Goal: Information Seeking & Learning: Learn about a topic

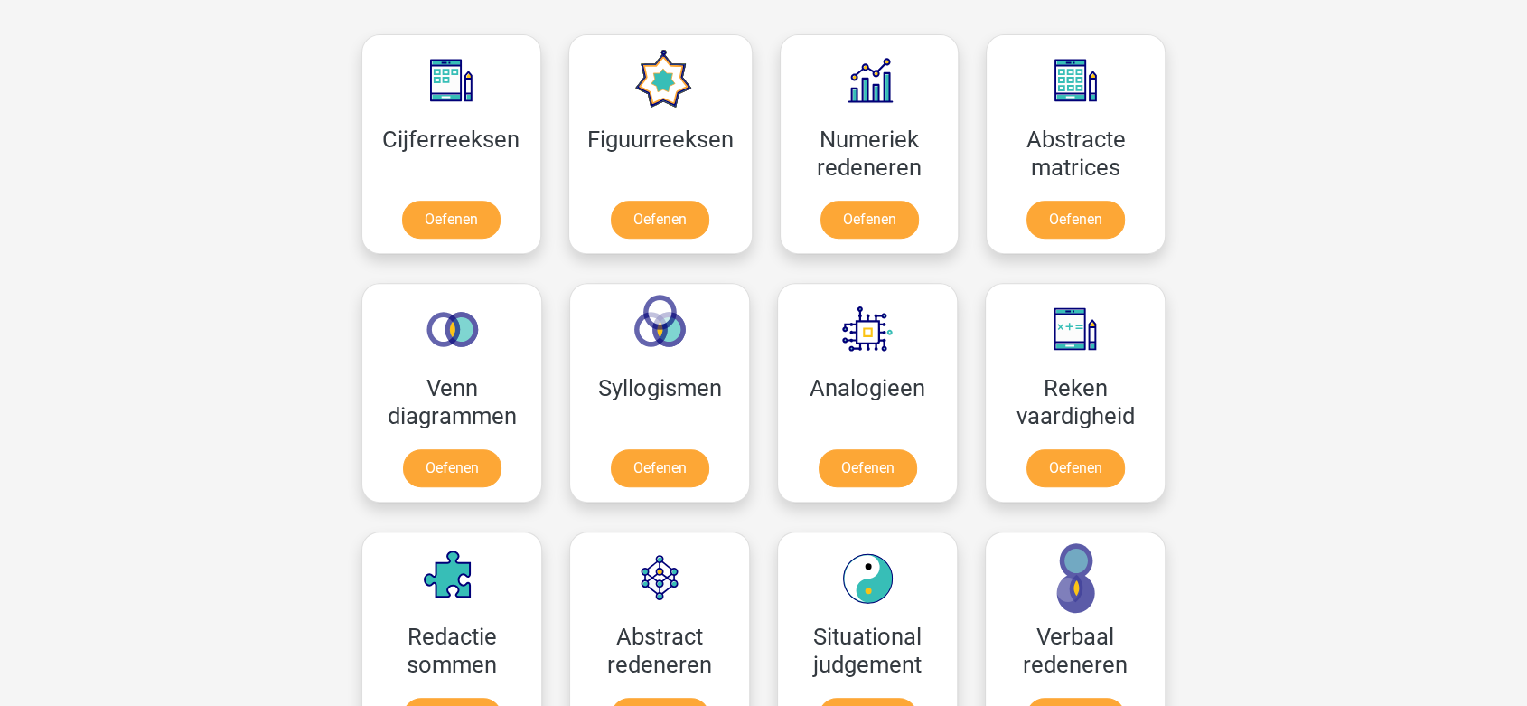
scroll to position [811, 0]
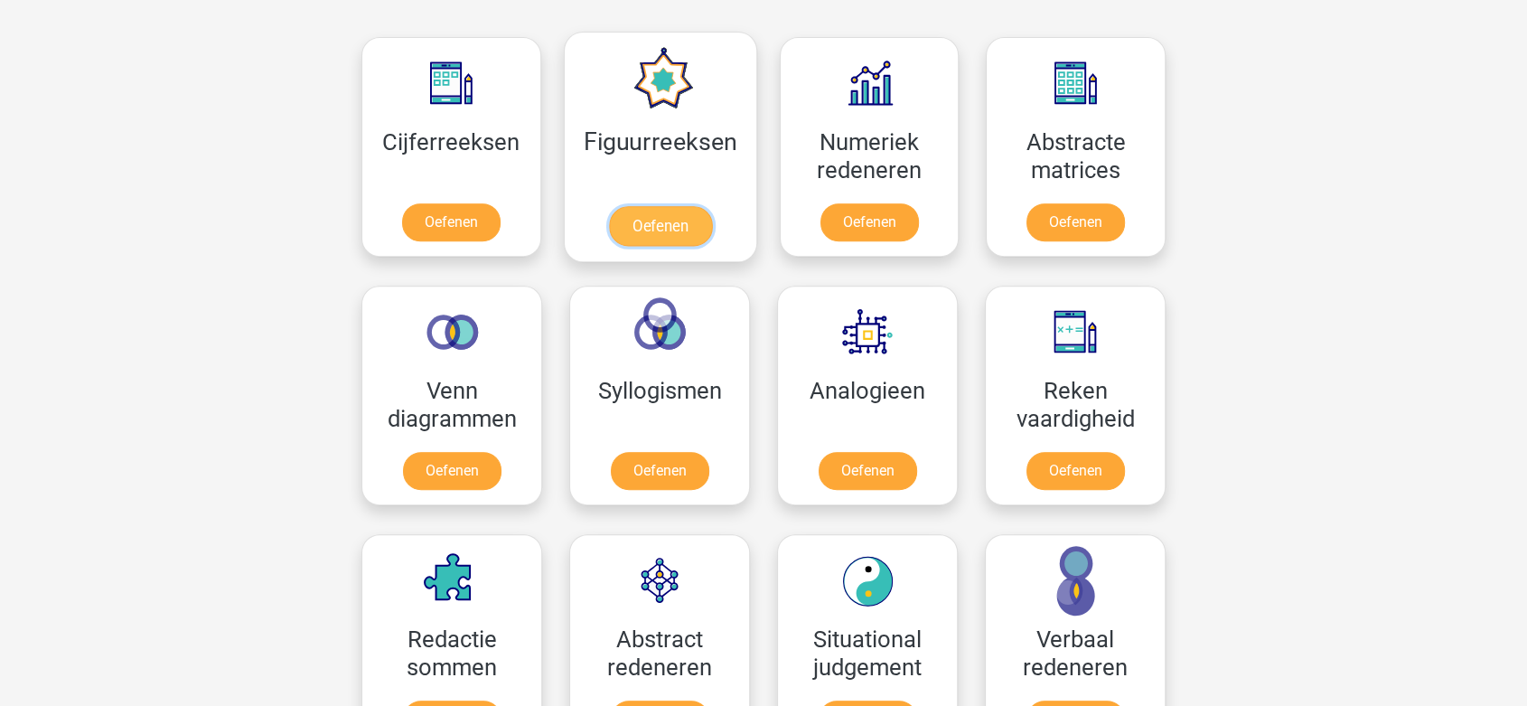
click at [653, 210] on link "Oefenen" at bounding box center [659, 226] width 103 height 40
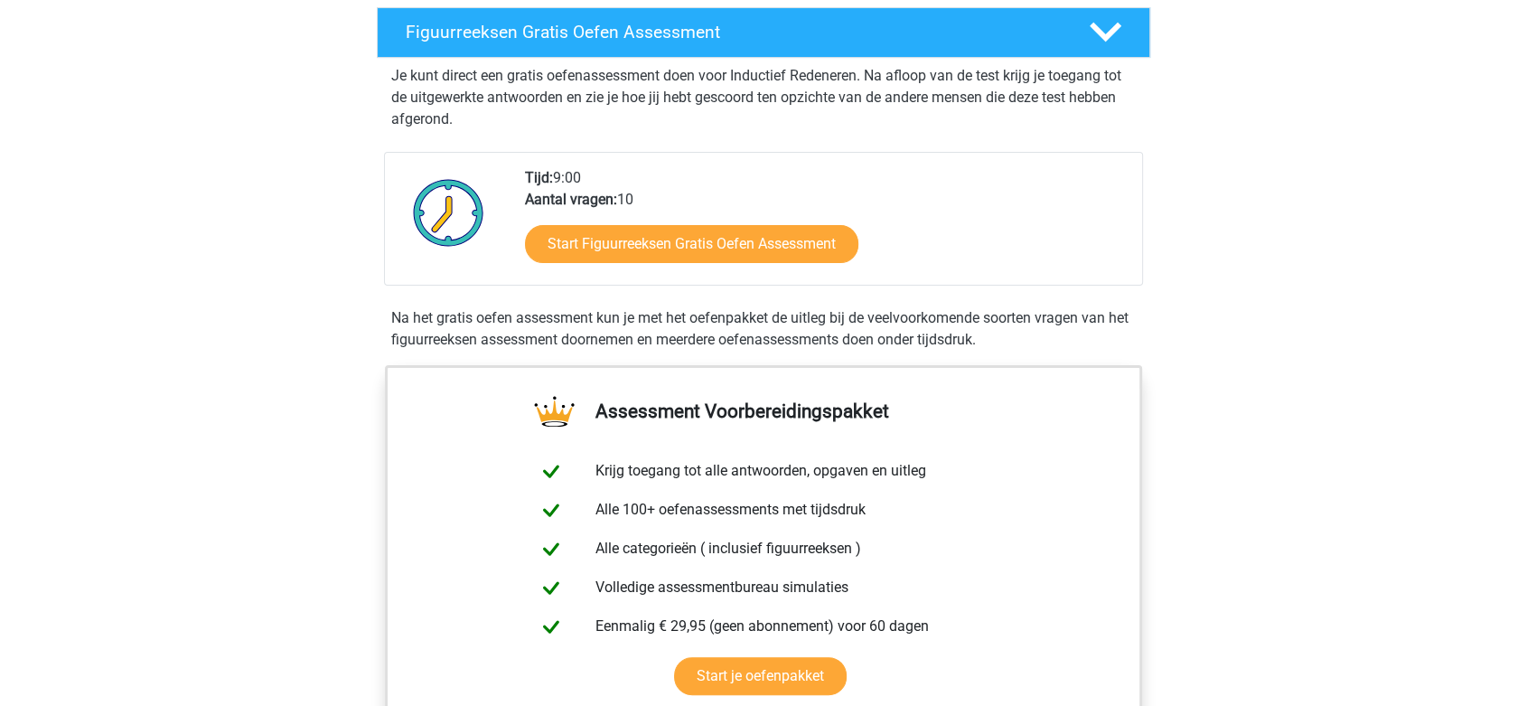
scroll to position [262, 0]
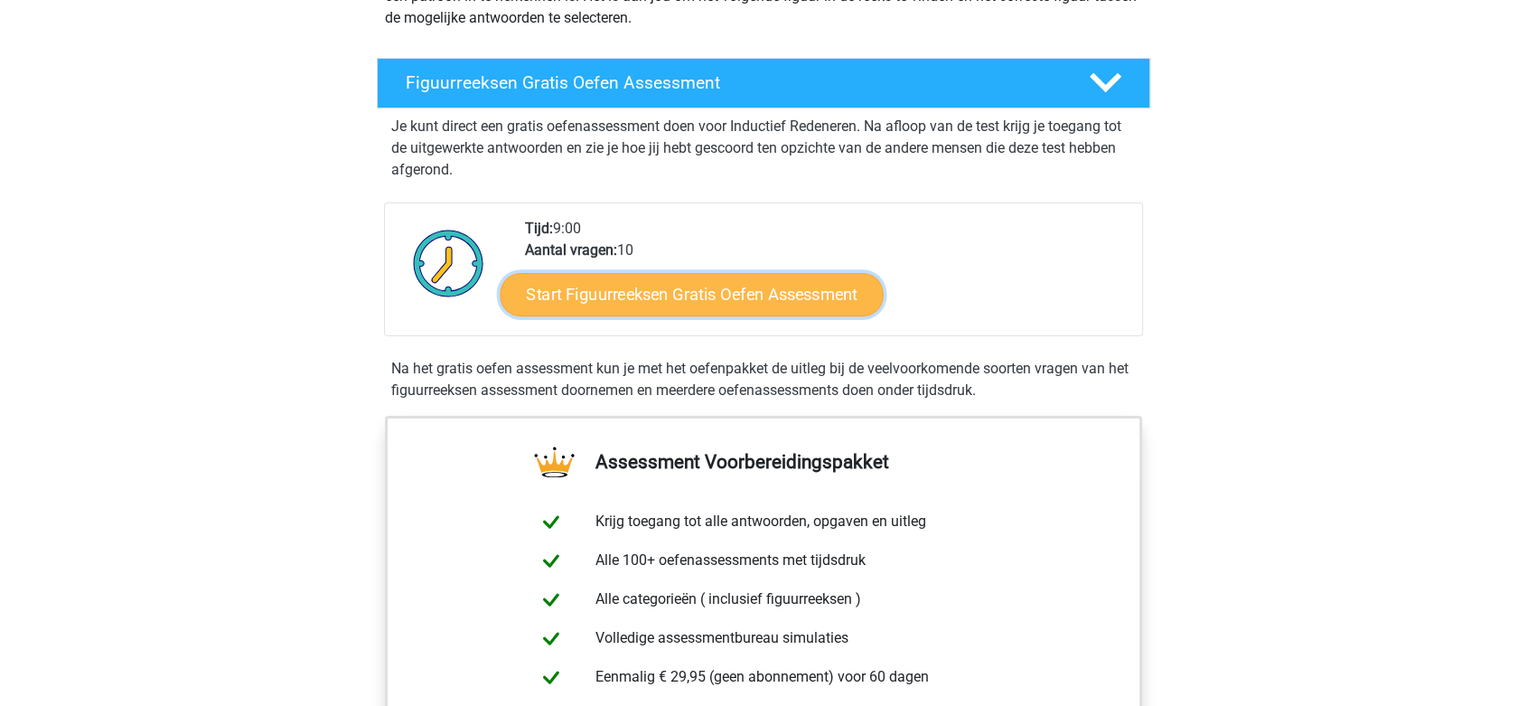
click at [666, 292] on link "Start Figuurreeksen Gratis Oefen Assessment" at bounding box center [692, 293] width 383 height 43
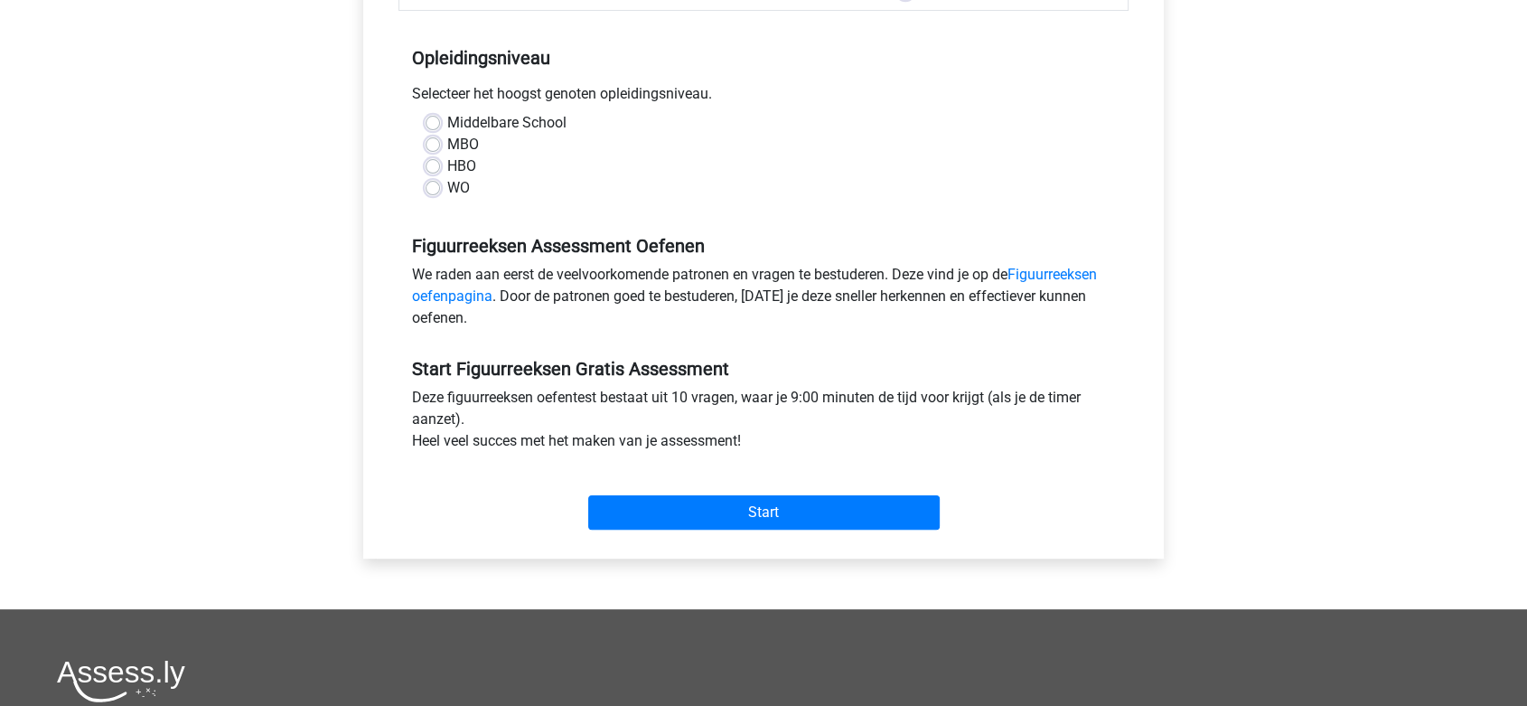
scroll to position [276, 0]
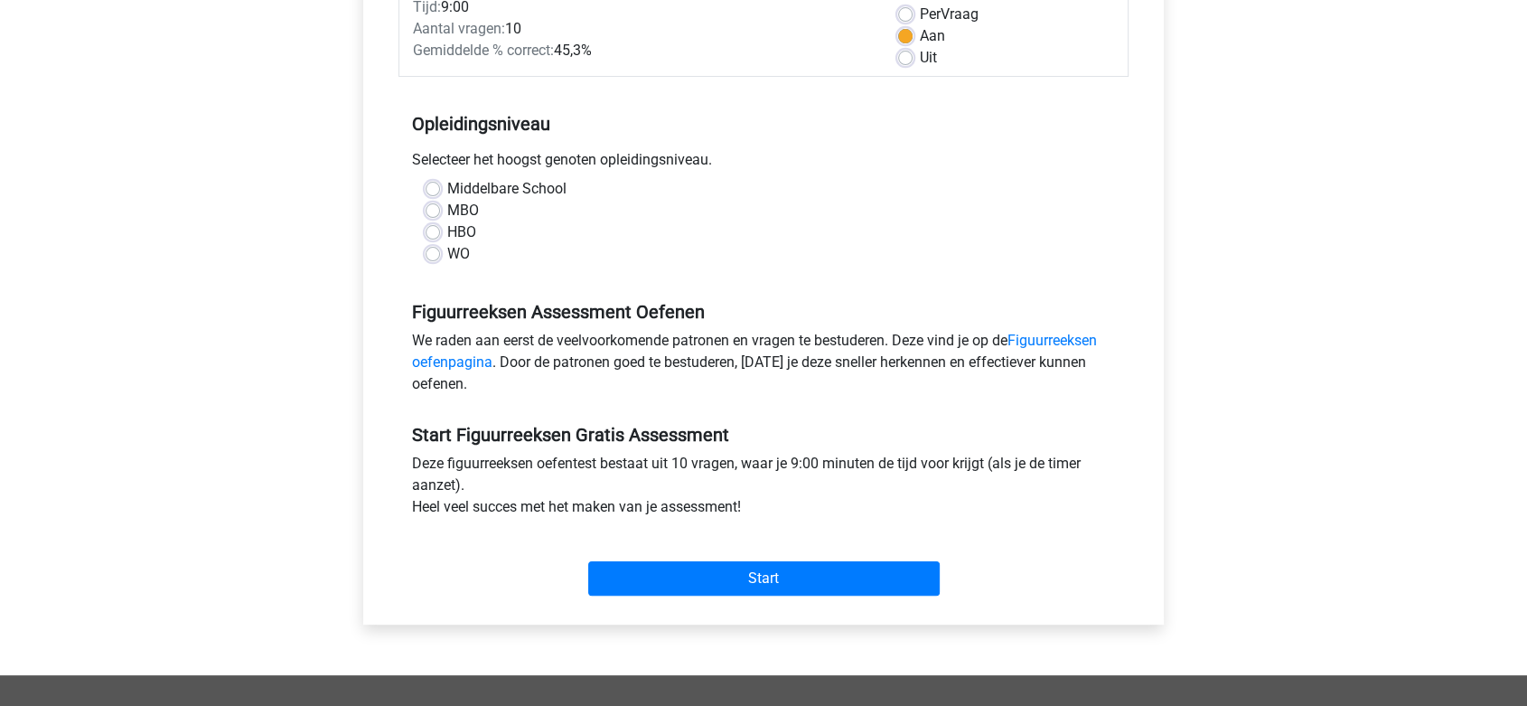
click at [447, 230] on label "HBO" at bounding box center [461, 232] width 29 height 22
click at [432, 230] on input "HBO" at bounding box center [433, 230] width 14 height 18
radio input "true"
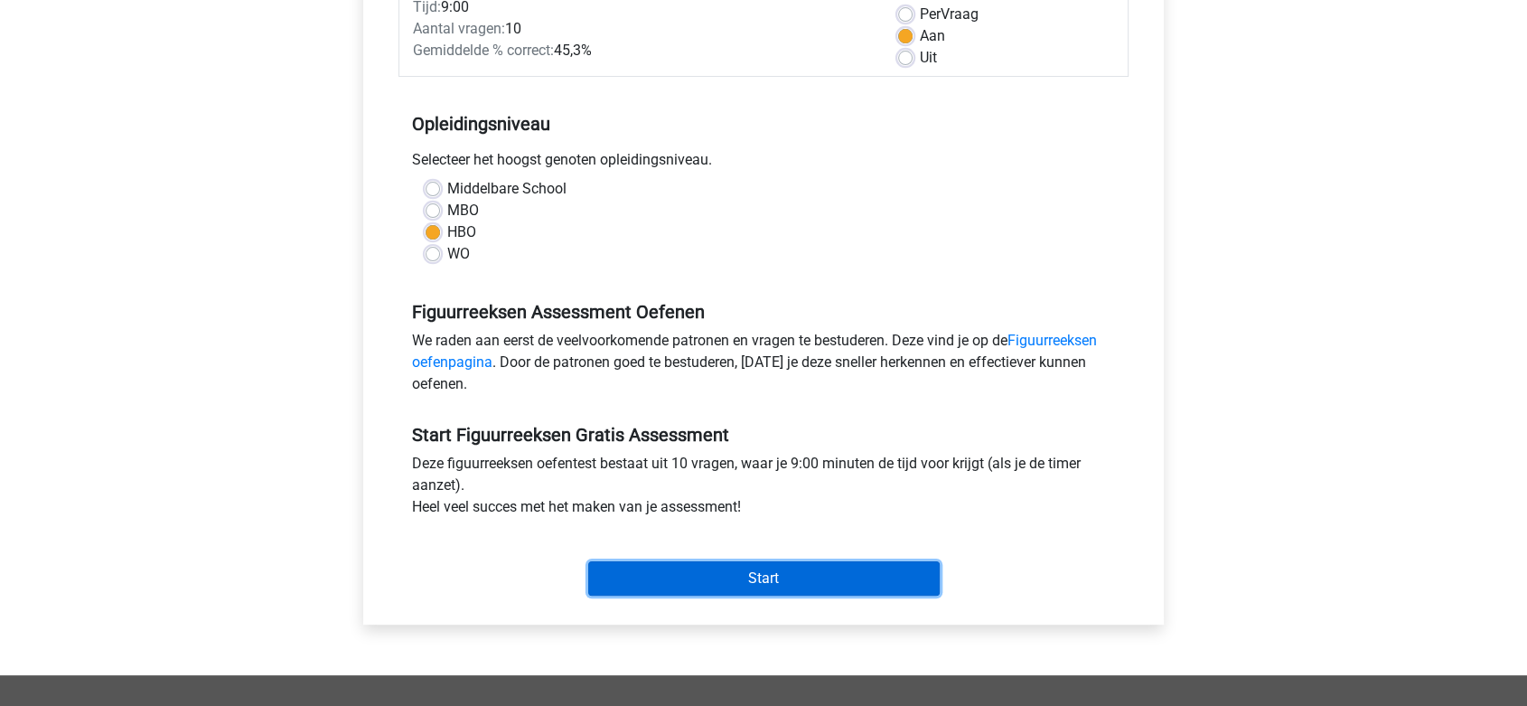
click at [695, 572] on input "Start" at bounding box center [764, 578] width 352 height 34
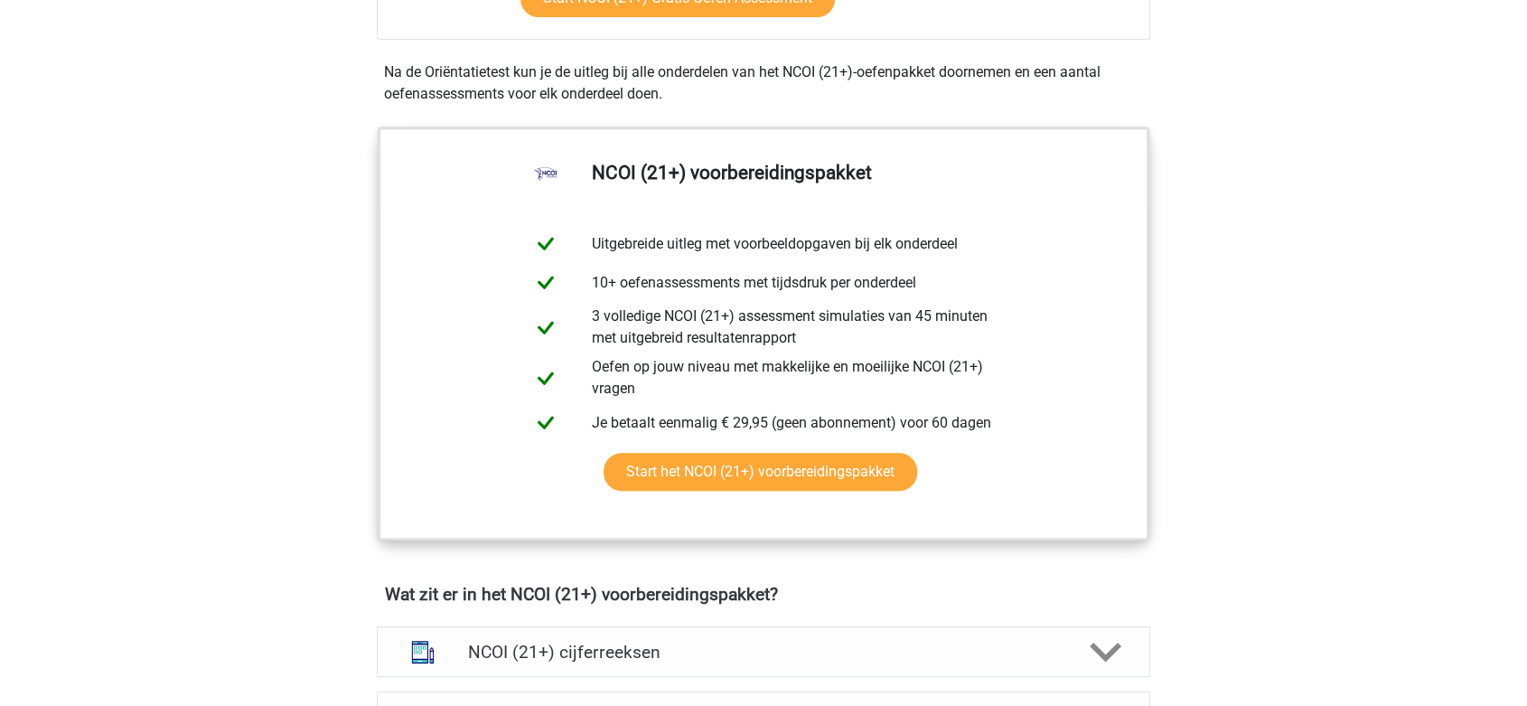
scroll to position [804, 0]
click at [821, 469] on link "Start het NCOI (21+) voorbereidingspakket" at bounding box center [761, 473] width 314 height 38
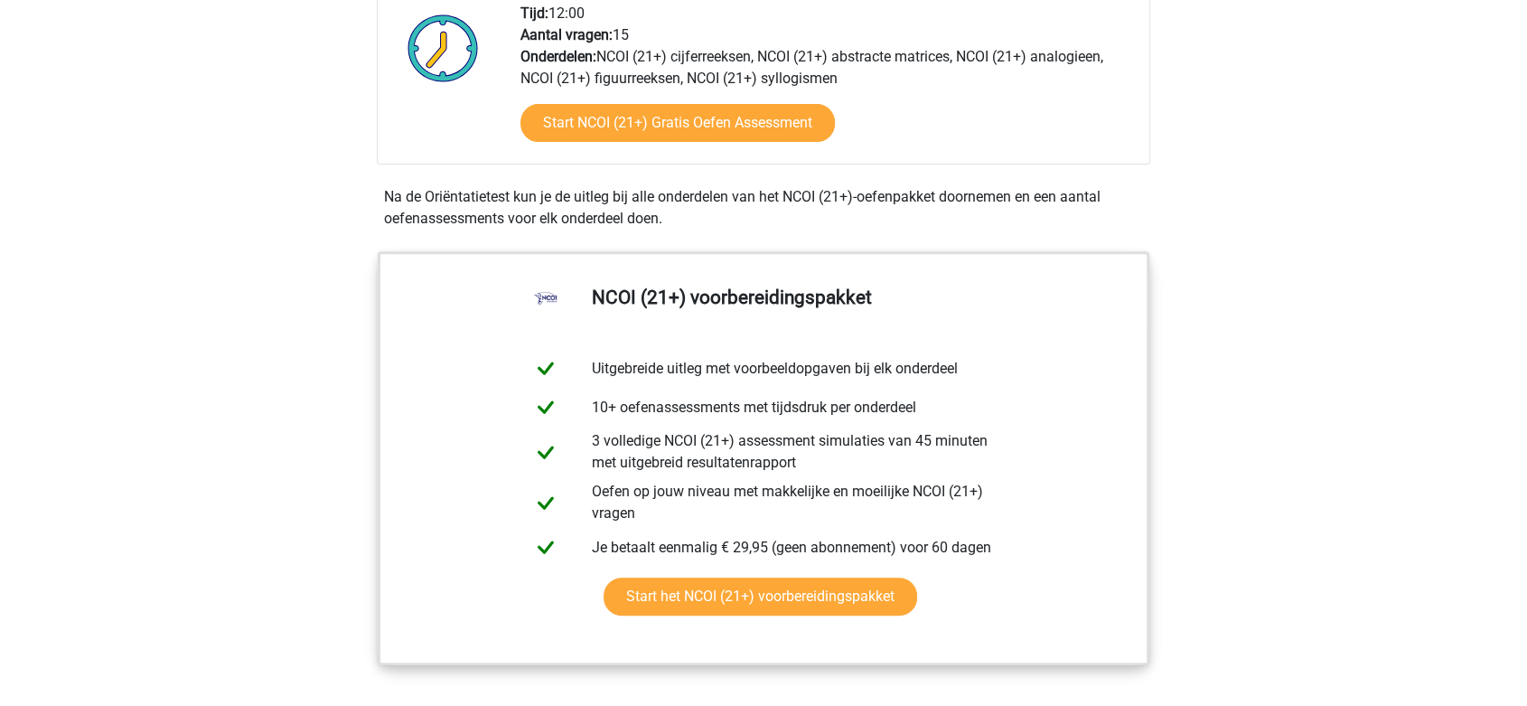
scroll to position [0, 0]
